Goal: Information Seeking & Learning: Learn about a topic

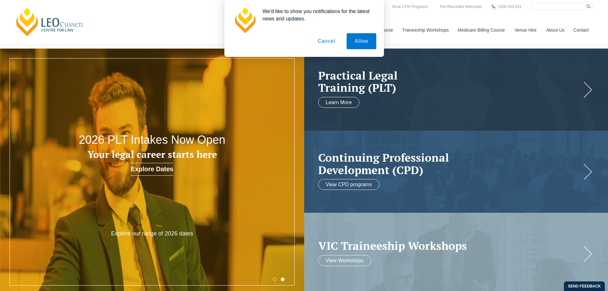
click at [331, 44] on button "Cancel" at bounding box center [325, 41] width 33 height 16
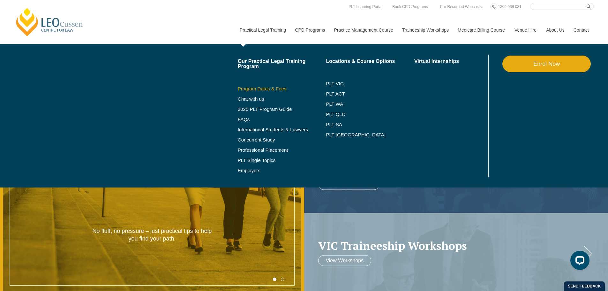
click at [254, 90] on link "Program Dates & Fees" at bounding box center [282, 88] width 88 height 5
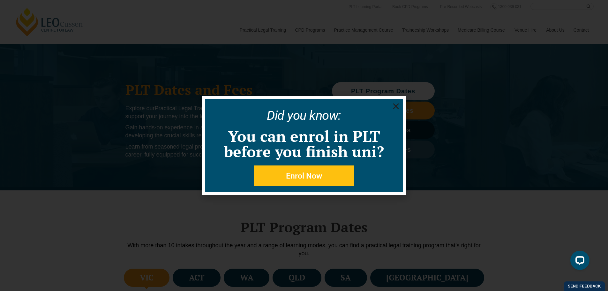
click at [397, 106] on icon "Close" at bounding box center [396, 106] width 8 height 8
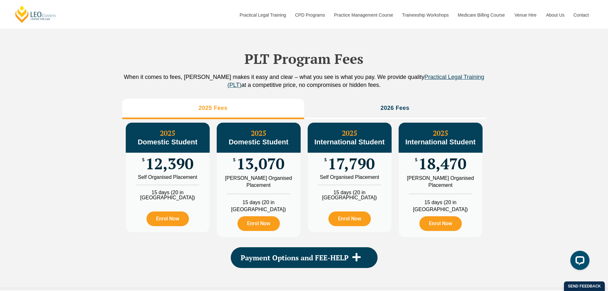
scroll to position [680, 0]
